Goal: Task Accomplishment & Management: Complete application form

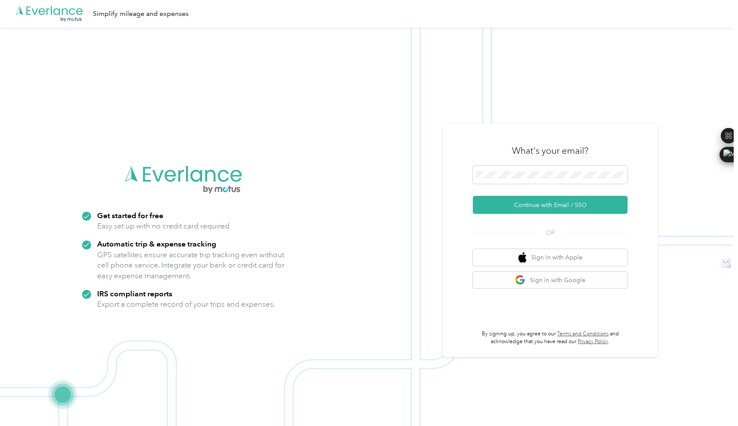
click at [504, 268] on div "Sign in with Apple Sign in with Google" at bounding box center [550, 268] width 155 height 39
click at [508, 278] on button "Sign in with Google" at bounding box center [550, 280] width 155 height 17
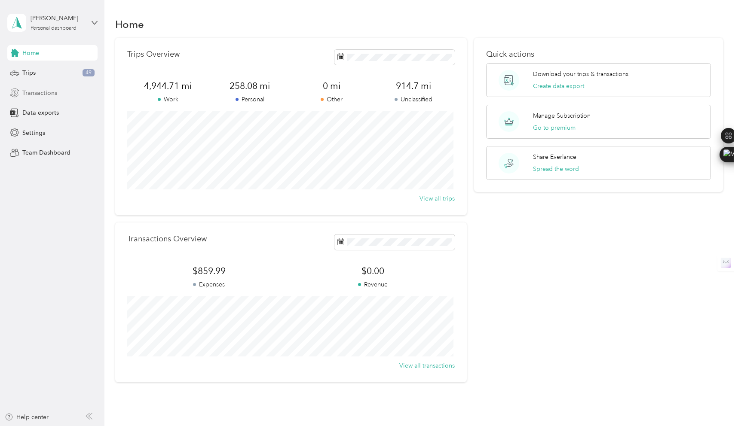
click at [44, 94] on span "Transactions" at bounding box center [39, 93] width 35 height 9
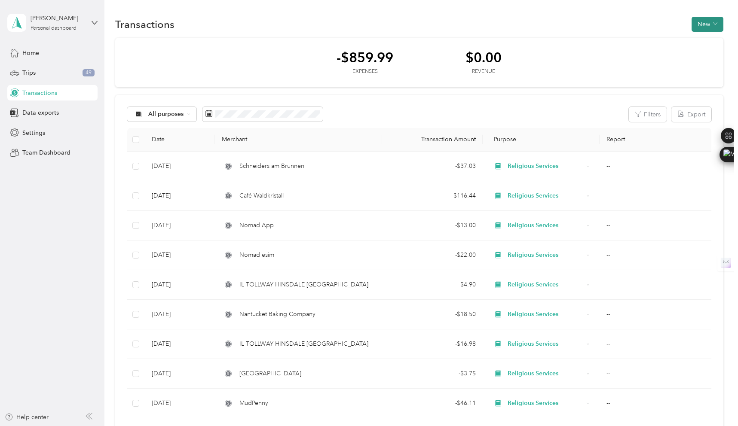
click at [705, 28] on button "New" at bounding box center [708, 24] width 32 height 15
click at [705, 40] on span "Expense" at bounding box center [703, 40] width 23 height 9
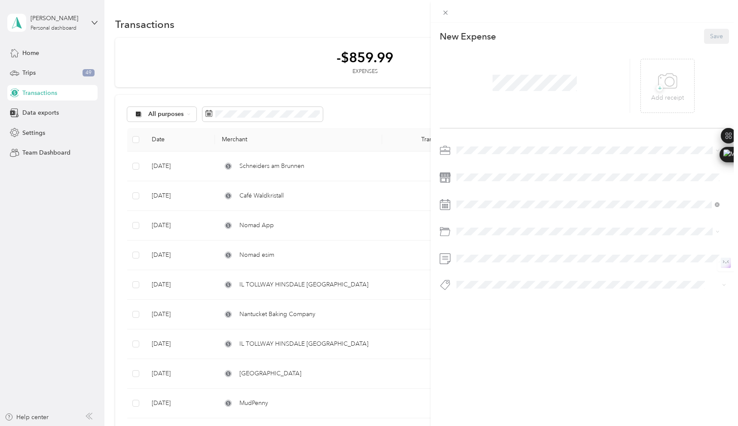
click at [487, 82] on div at bounding box center [535, 86] width 190 height 54
click at [658, 95] on p "Add receipt" at bounding box center [667, 97] width 33 height 9
click at [483, 154] on span at bounding box center [591, 151] width 276 height 14
click at [467, 146] on span at bounding box center [591, 151] width 276 height 14
click at [486, 207] on span "Religious Services" at bounding box center [483, 206] width 49 height 7
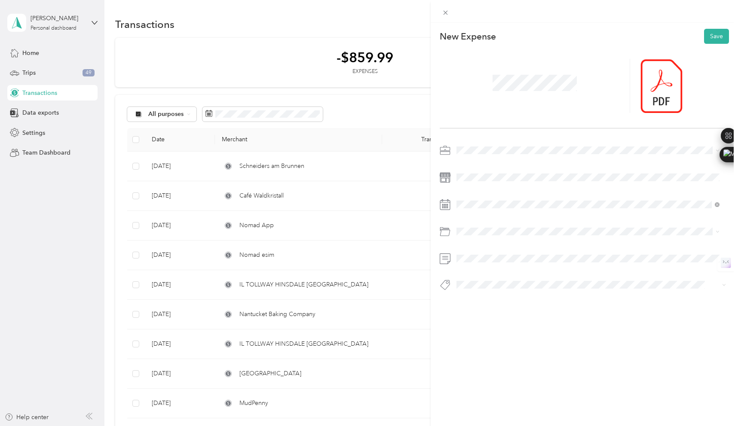
click at [507, 266] on div "Business Travel" at bounding box center [587, 266] width 257 height 9
click at [712, 36] on button "Save" at bounding box center [716, 36] width 25 height 15
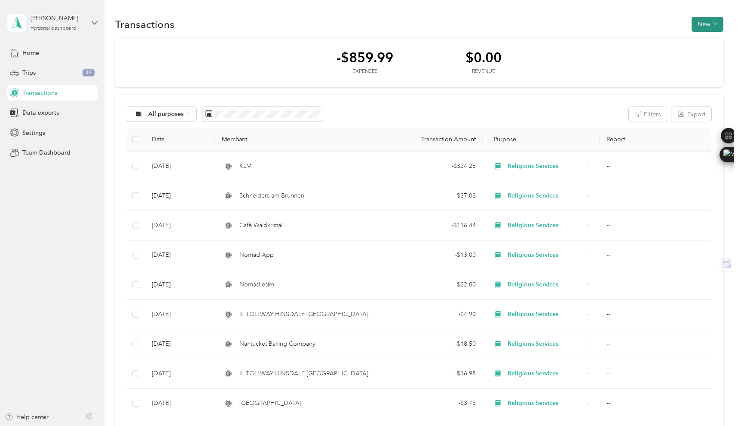
click at [706, 24] on button "New" at bounding box center [708, 24] width 32 height 15
click at [705, 40] on span "Expense" at bounding box center [703, 40] width 23 height 9
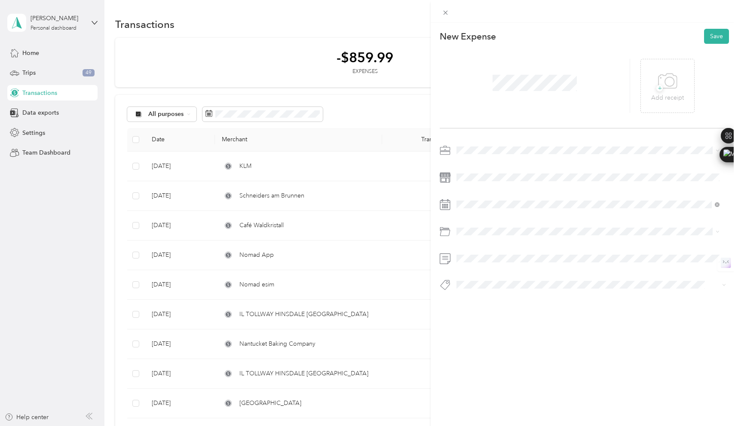
click at [478, 207] on span "Religious Services" at bounding box center [483, 208] width 49 height 7
click at [491, 235] on span at bounding box center [591, 232] width 276 height 14
click at [487, 227] on span at bounding box center [591, 232] width 276 height 14
click at [491, 268] on li "Business Travel" at bounding box center [587, 263] width 269 height 15
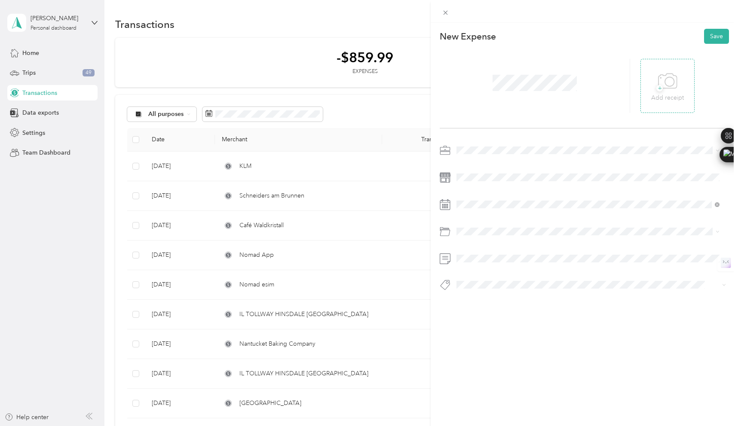
click at [664, 89] on icon at bounding box center [667, 82] width 19 height 24
click at [709, 37] on button "Save" at bounding box center [716, 36] width 25 height 15
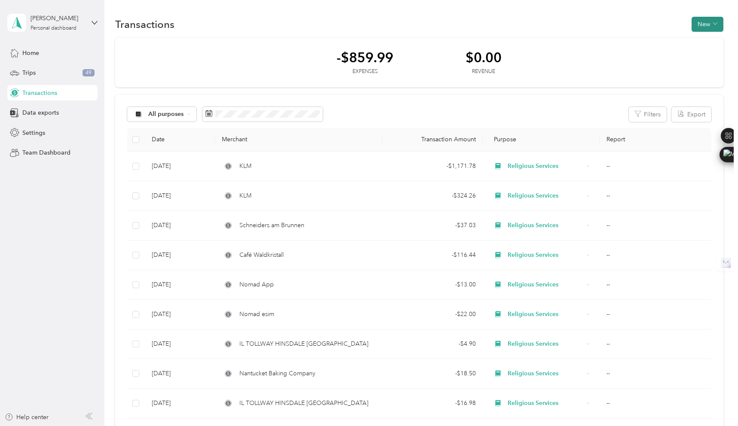
click at [706, 21] on button "New" at bounding box center [708, 24] width 32 height 15
click at [702, 40] on span "Expense" at bounding box center [703, 40] width 23 height 9
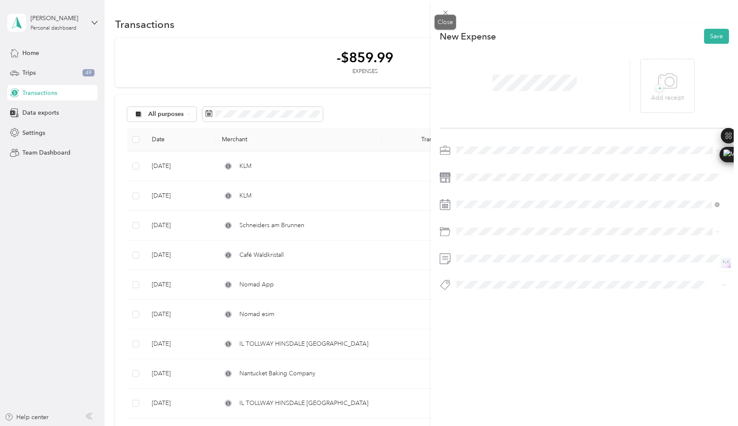
click at [450, 426] on div "This expense cannot be edited because it is either under review, approved, or p…" at bounding box center [367, 426] width 734 height 0
click at [444, 13] on icon at bounding box center [445, 13] width 4 height 4
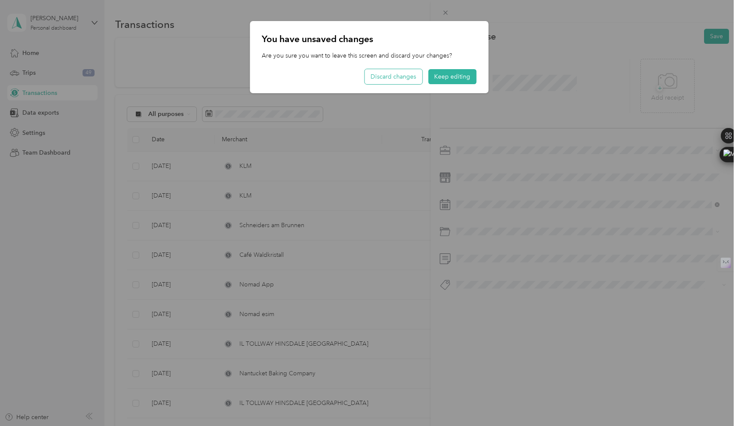
click at [406, 74] on button "Discard changes" at bounding box center [394, 76] width 58 height 15
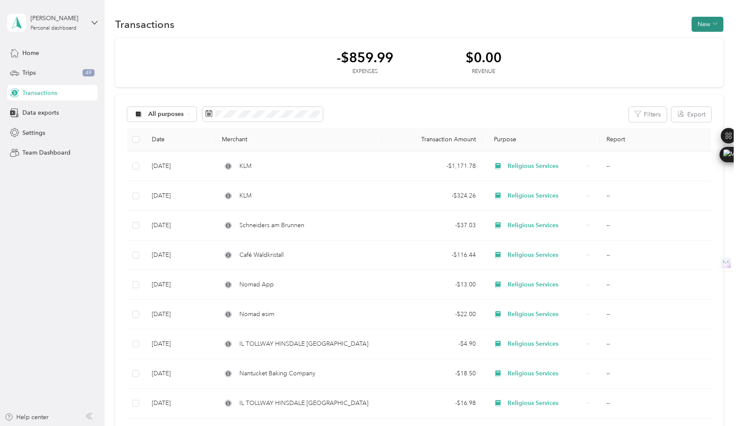
click at [708, 28] on button "New" at bounding box center [708, 24] width 32 height 15
click at [708, 40] on span "Expense" at bounding box center [703, 40] width 23 height 9
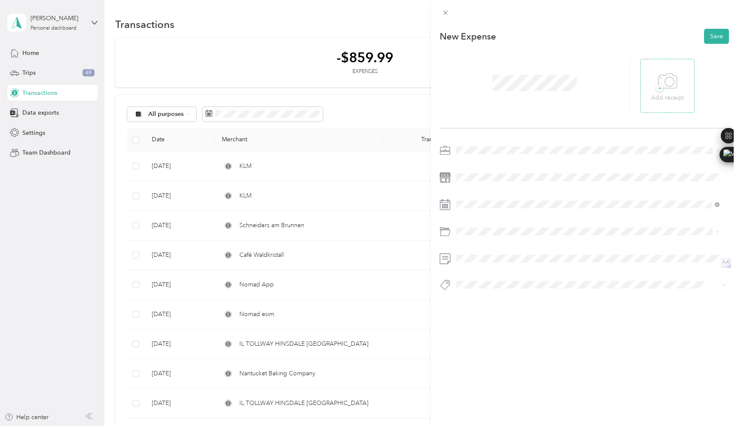
click at [652, 80] on div "+ Add receipt" at bounding box center [667, 86] width 33 height 33
click at [653, 102] on p "Add receipt" at bounding box center [667, 97] width 33 height 9
click at [480, 145] on span at bounding box center [591, 151] width 276 height 14
click at [485, 206] on div "Religious Services" at bounding box center [587, 210] width 257 height 9
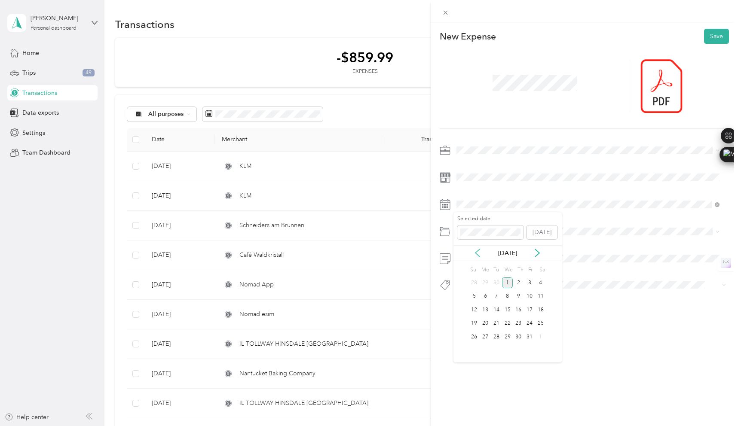
click at [481, 253] on icon at bounding box center [477, 253] width 9 height 9
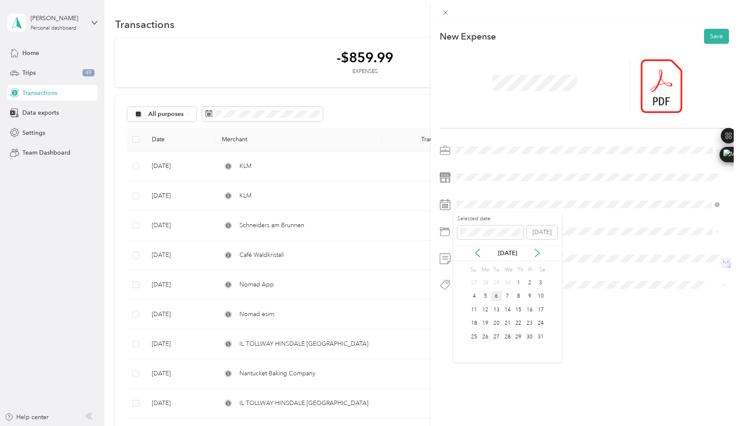
click at [496, 297] on div "6" at bounding box center [496, 296] width 11 height 11
click at [484, 236] on span at bounding box center [591, 232] width 276 height 14
click at [468, 235] on span at bounding box center [591, 232] width 276 height 14
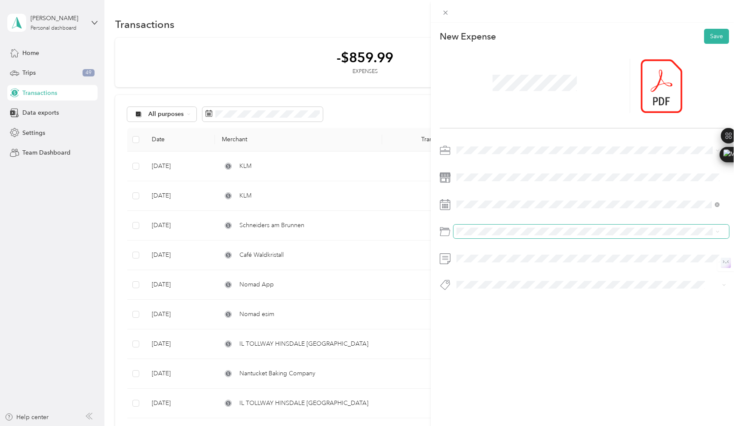
click at [473, 235] on span at bounding box center [591, 232] width 276 height 14
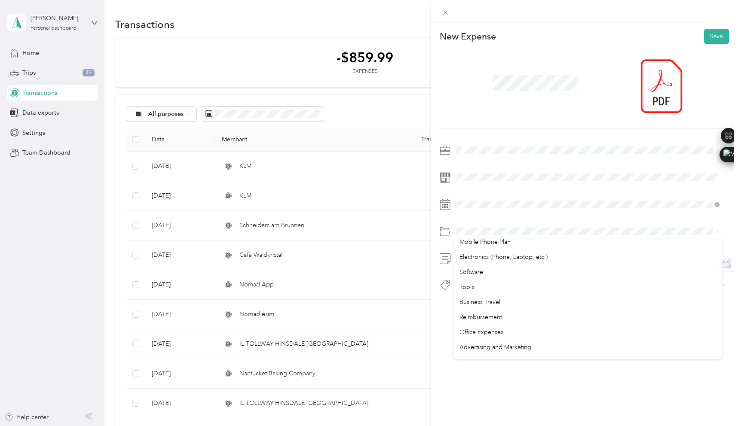
scroll to position [206, 0]
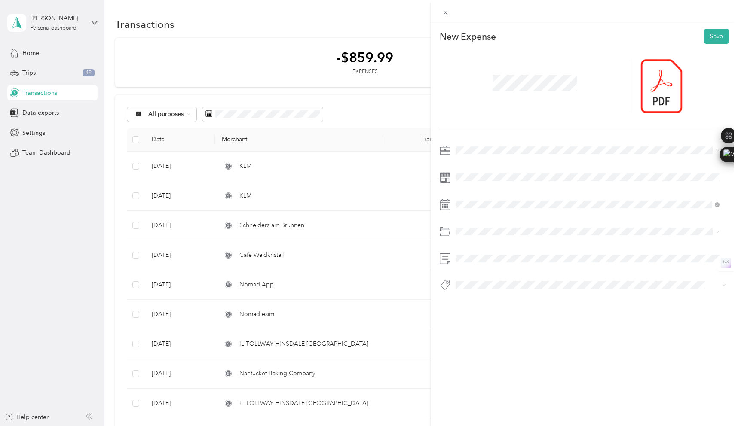
click at [492, 306] on span "Business Travel" at bounding box center [479, 303] width 41 height 7
click at [708, 32] on button "Save" at bounding box center [716, 36] width 25 height 15
